Goal: Task Accomplishment & Management: Manage account settings

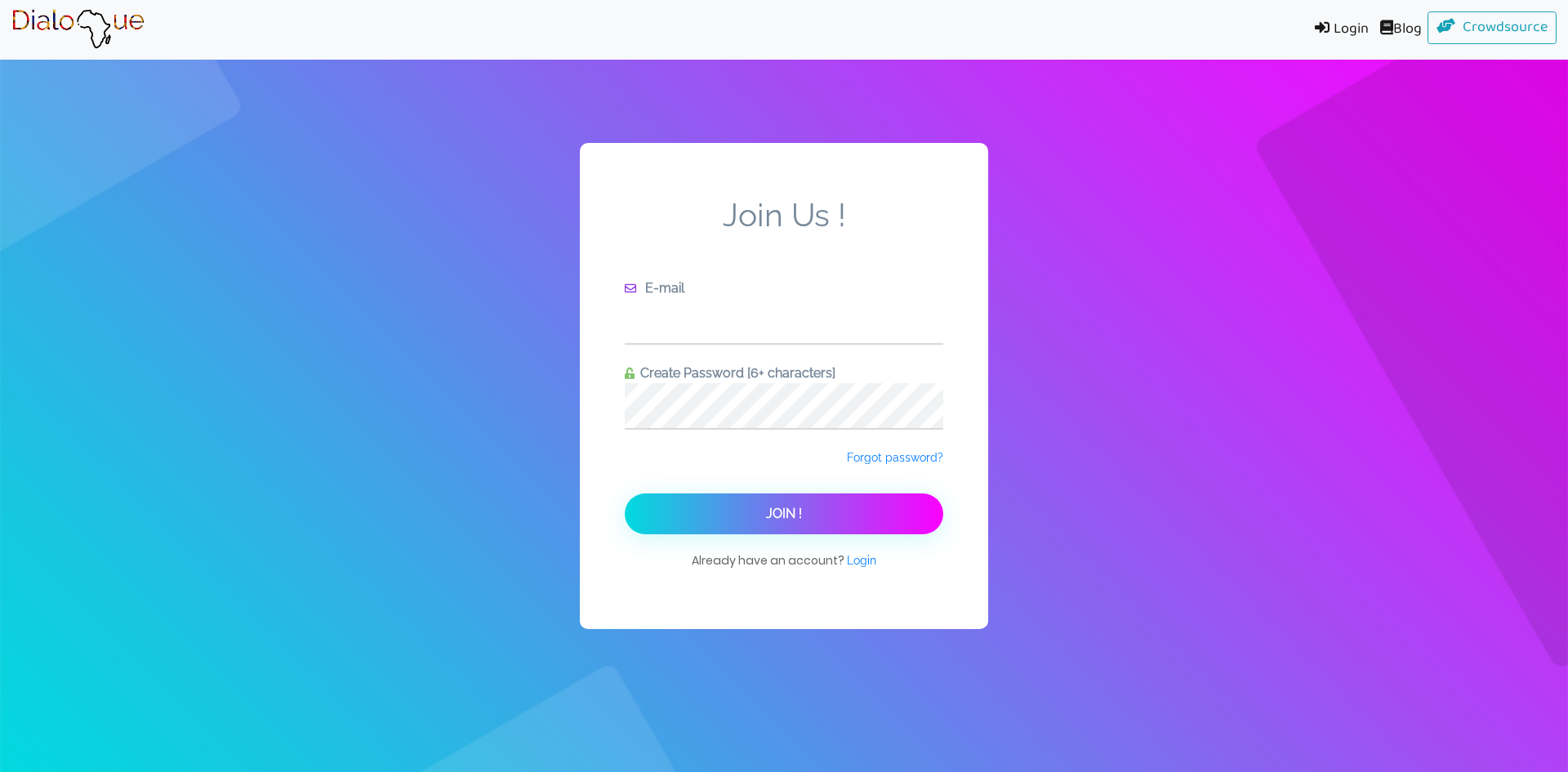
click at [714, 321] on input "text" at bounding box center [784, 320] width 319 height 45
type input "[EMAIL_ADDRESS][DOMAIN_NAME]"
click at [888, 461] on span "Forgot password?" at bounding box center [895, 457] width 96 height 13
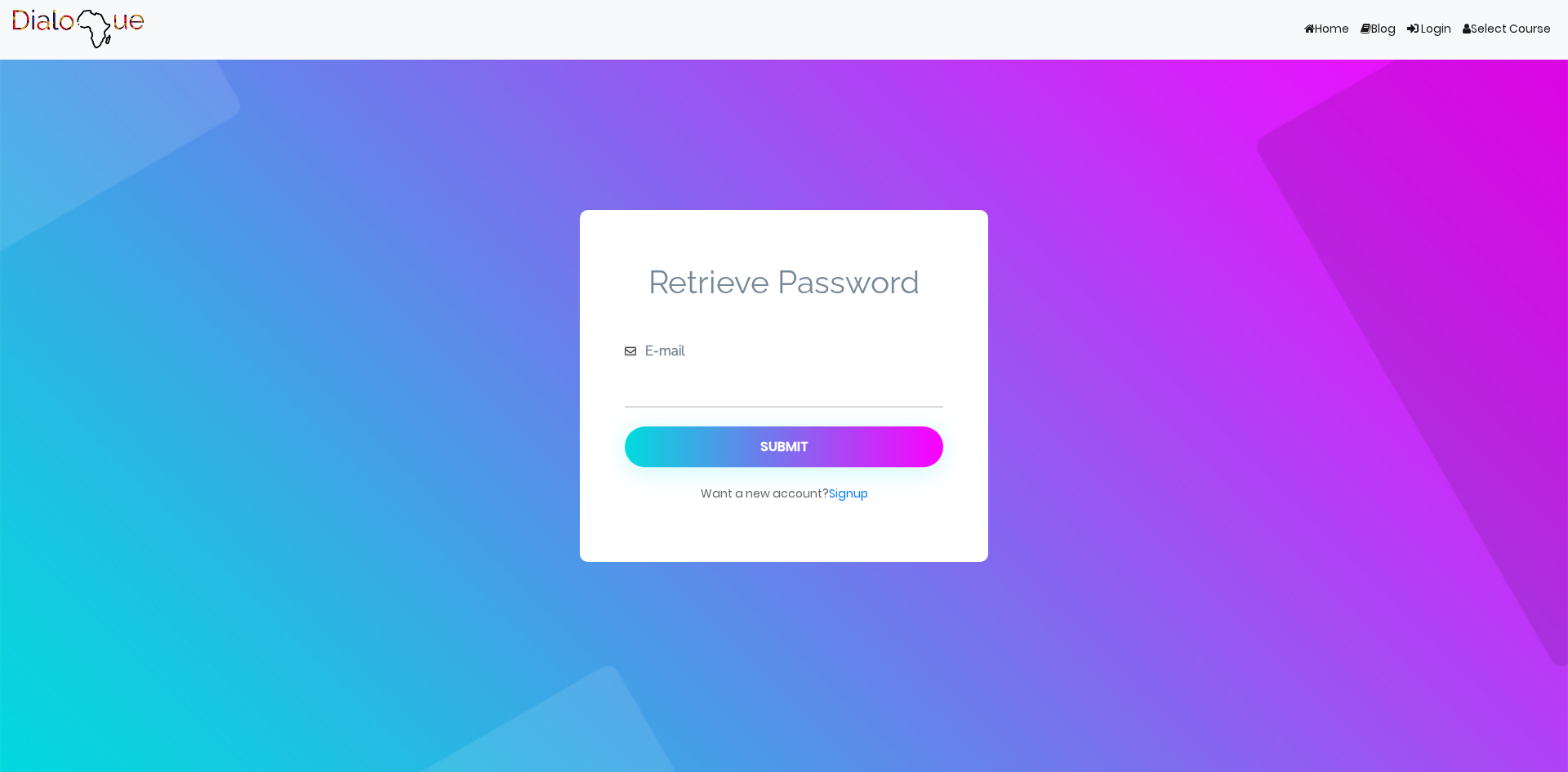
click at [736, 378] on input "text" at bounding box center [784, 383] width 319 height 45
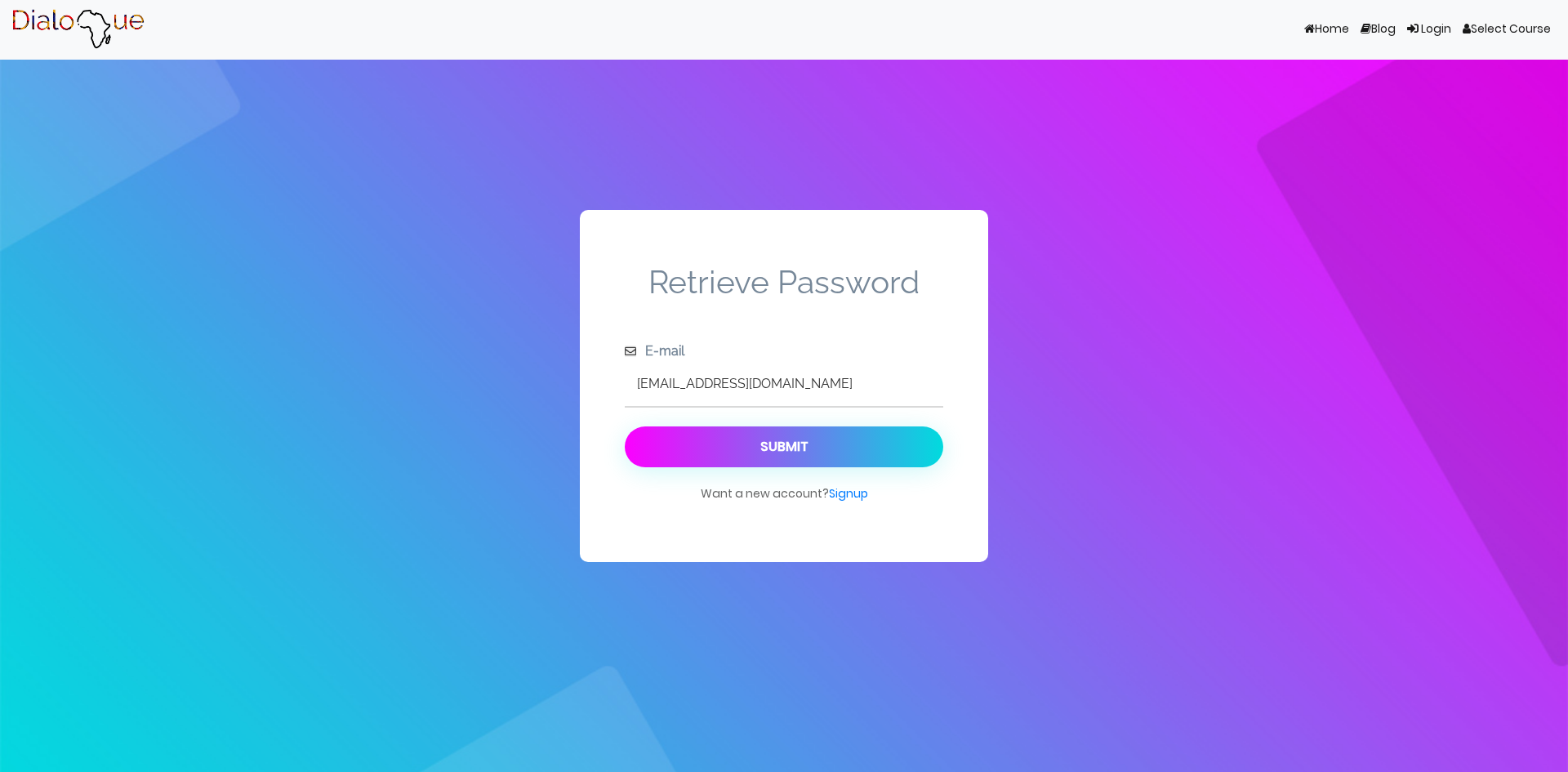
type input "[EMAIL_ADDRESS][DOMAIN_NAME]"
click at [777, 453] on div "Submit" at bounding box center [784, 446] width 48 height 16
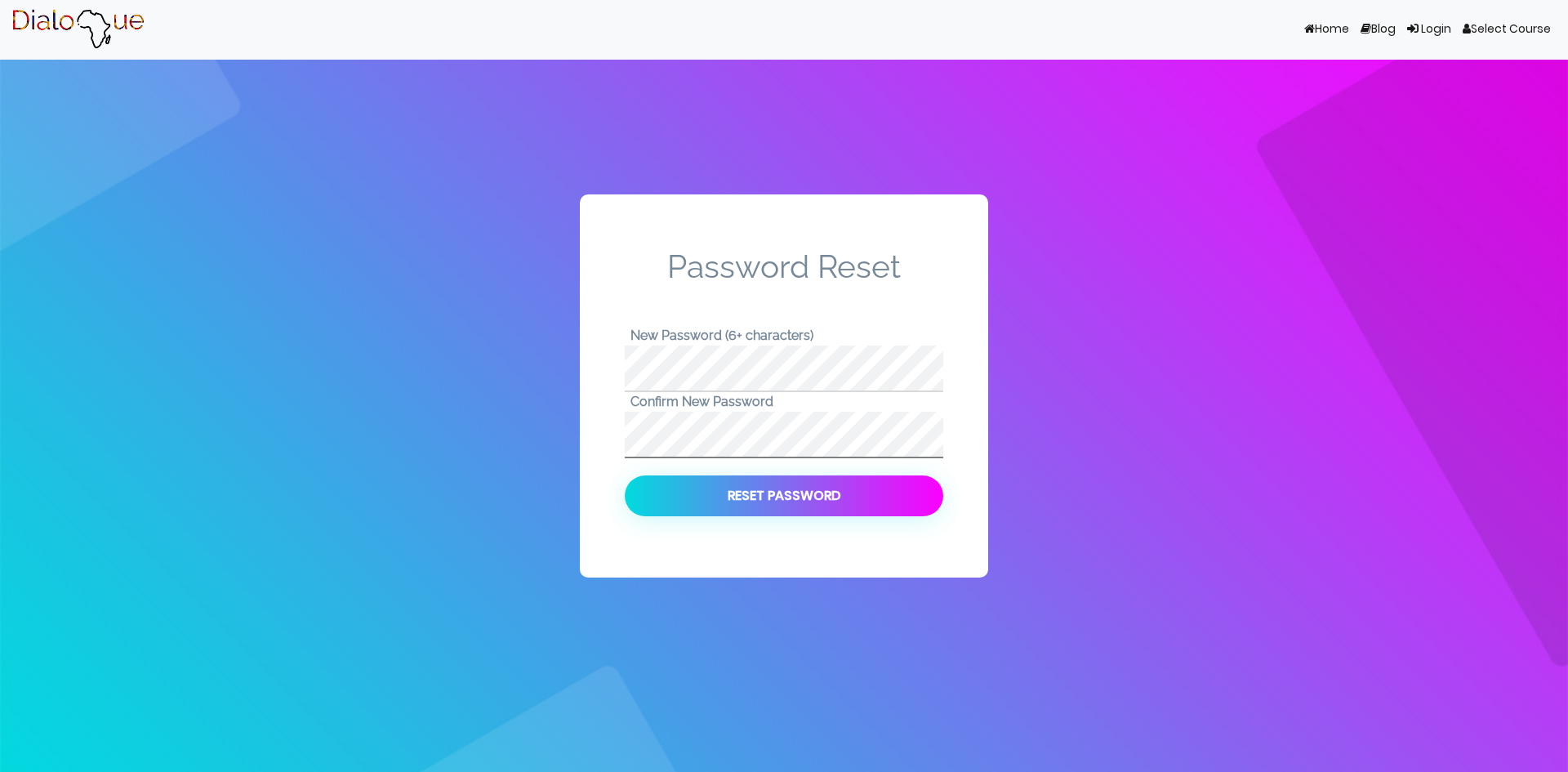
click at [625, 475] on button "Reset Password" at bounding box center [784, 495] width 319 height 41
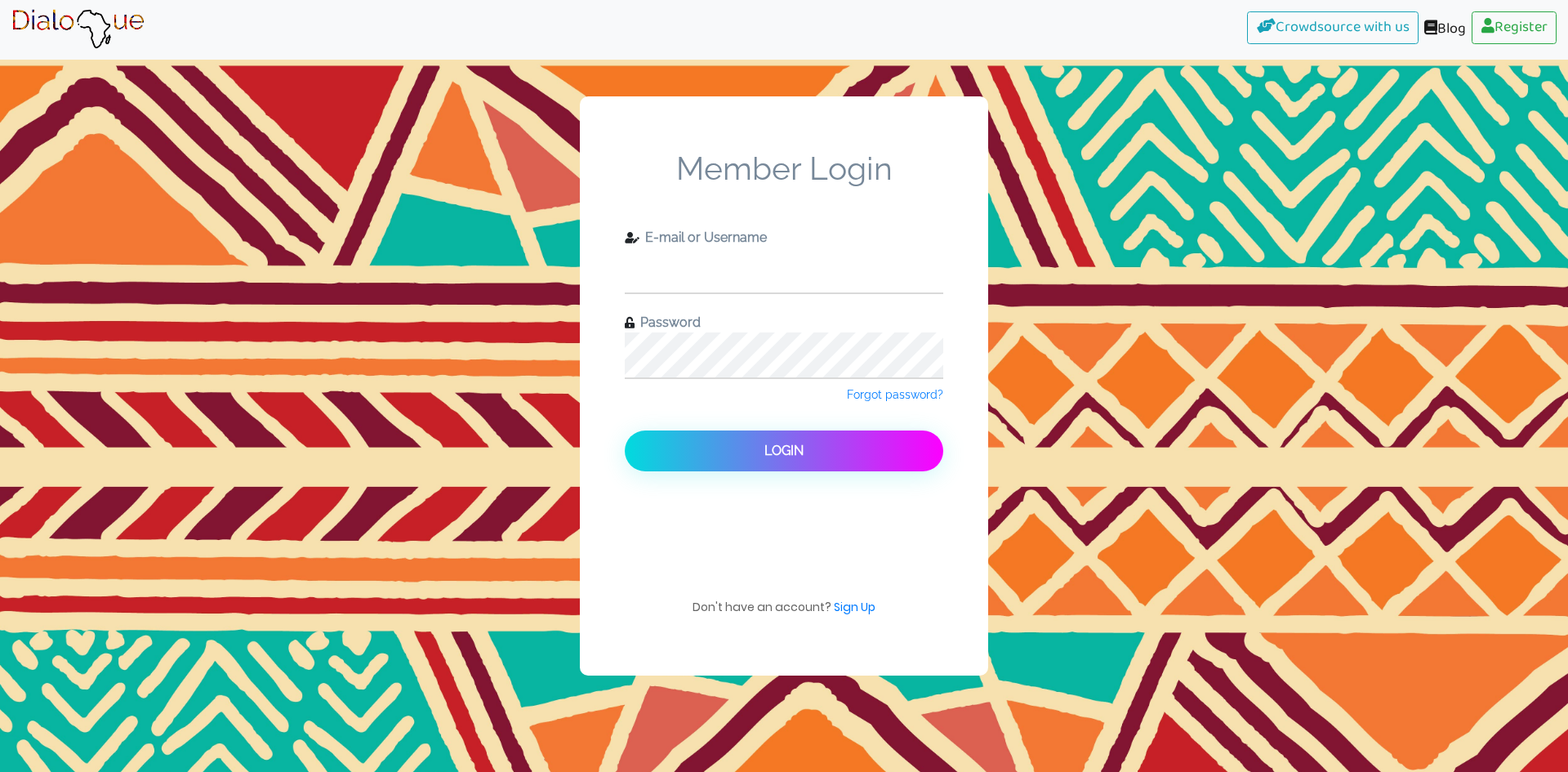
click at [779, 273] on input "text" at bounding box center [784, 270] width 319 height 45
type input "[EMAIL_ADDRESS][DOMAIN_NAME]"
click at [625, 430] on button "Login" at bounding box center [784, 450] width 319 height 41
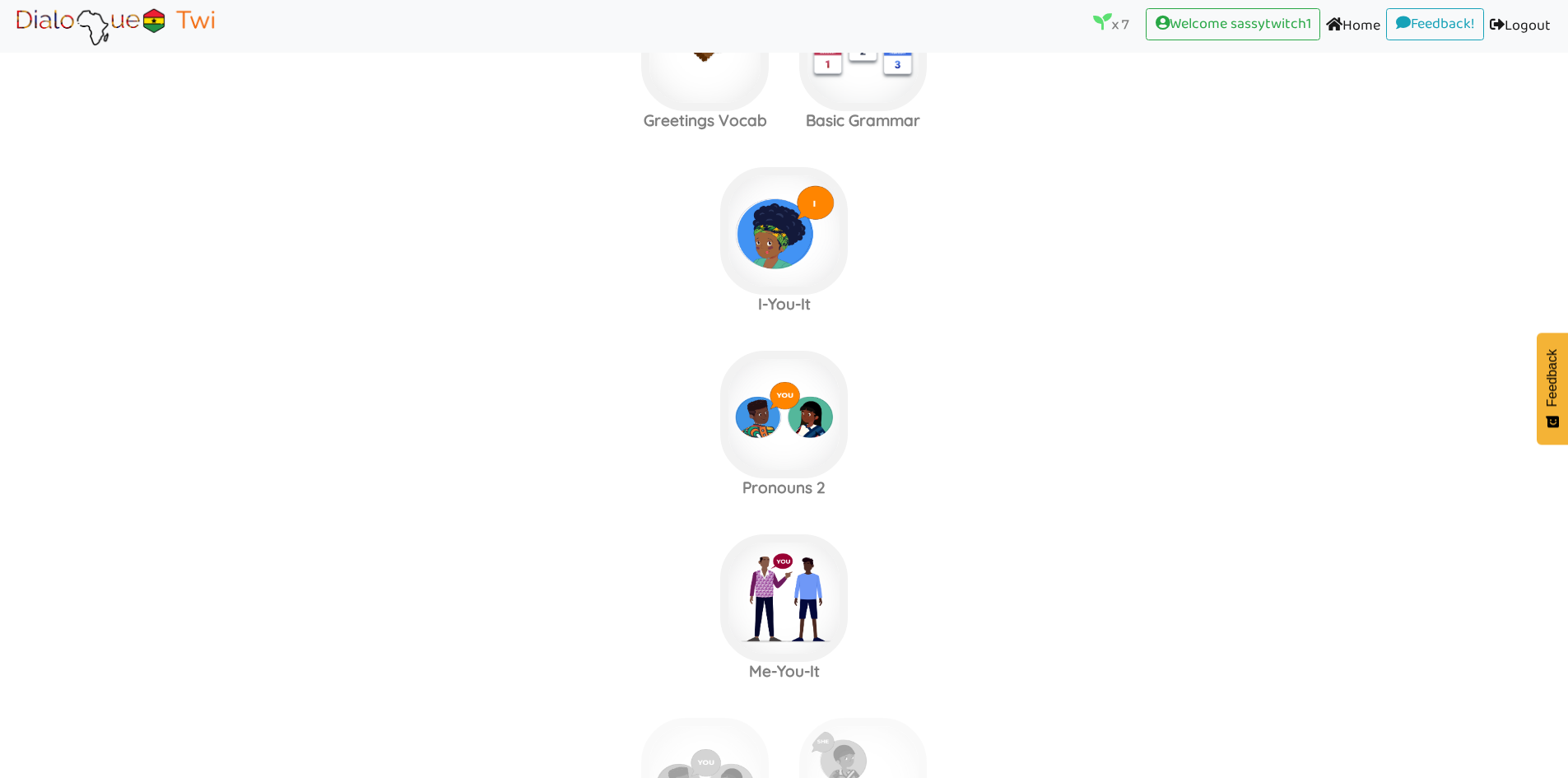
scroll to position [905, 0]
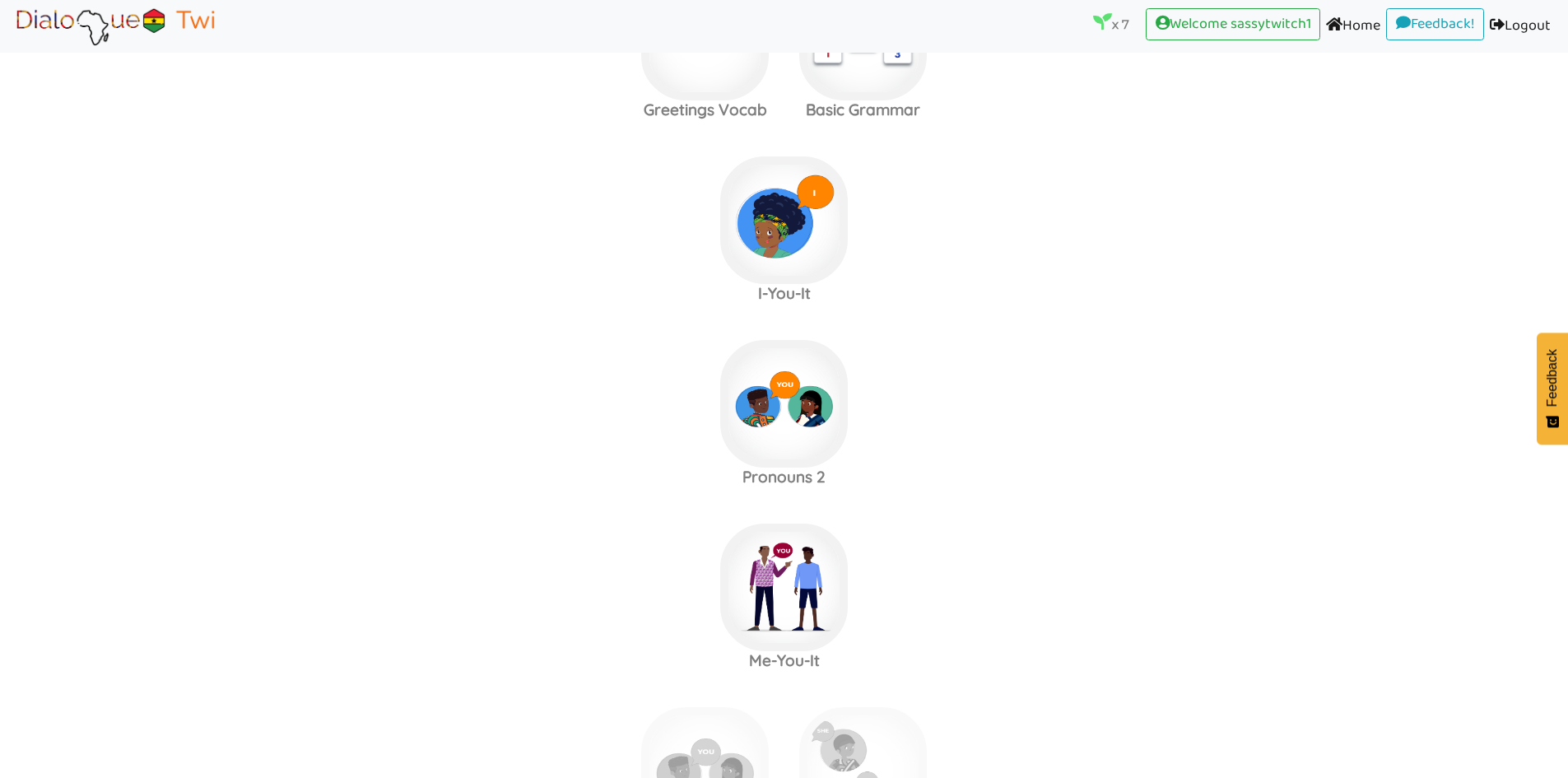
scroll to position [823, 0]
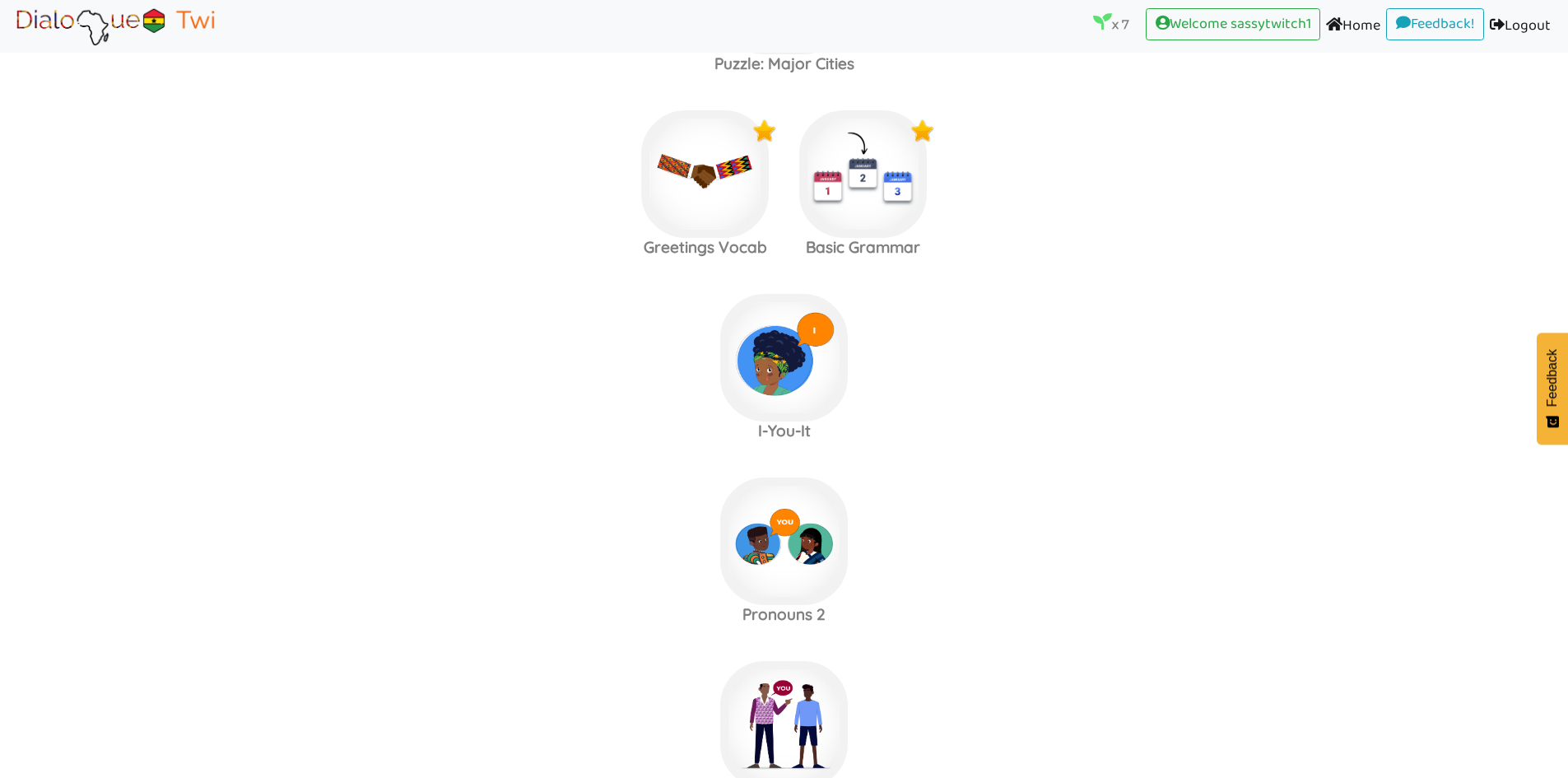
scroll to position [740, 0]
